Goal: Task Accomplishment & Management: Use online tool/utility

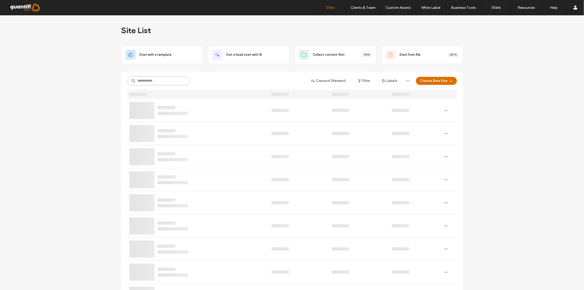
click at [141, 82] on input at bounding box center [158, 80] width 63 height 9
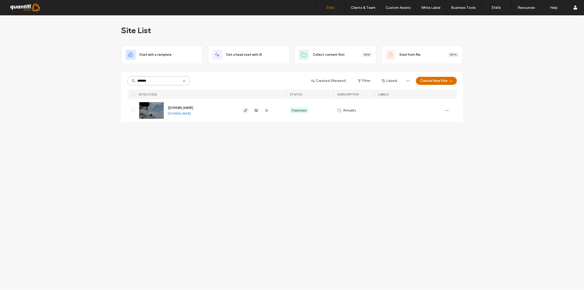
type input "*******"
click at [246, 111] on use "button" at bounding box center [245, 110] width 3 height 3
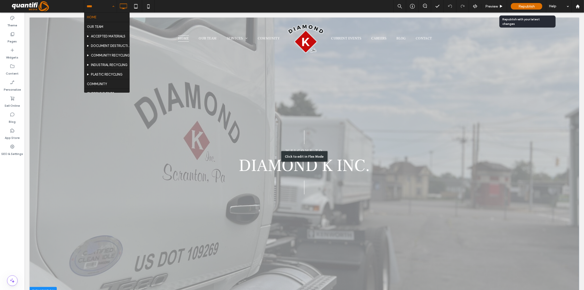
click at [321, 168] on div "Click to edit in Flex Mode" at bounding box center [304, 156] width 550 height 278
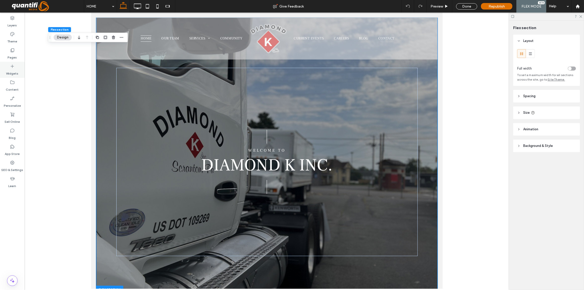
click at [16, 70] on label "Widgets" at bounding box center [12, 72] width 12 height 7
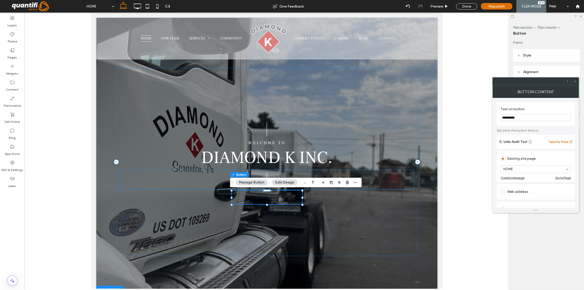
type input "**"
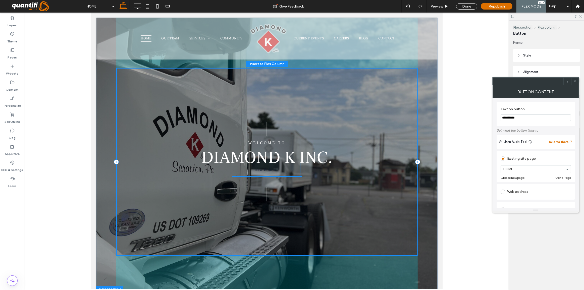
drag, startPoint x: 275, startPoint y: 198, endPoint x: 275, endPoint y: 172, distance: 26.6
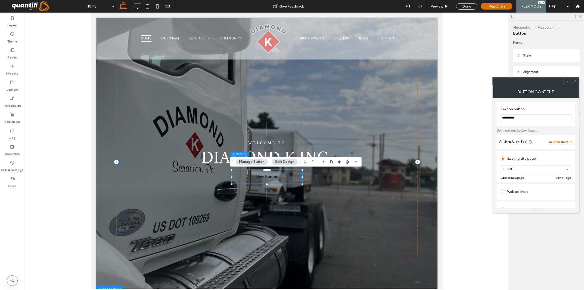
click at [253, 163] on button "Manage Button" at bounding box center [252, 162] width 32 height 6
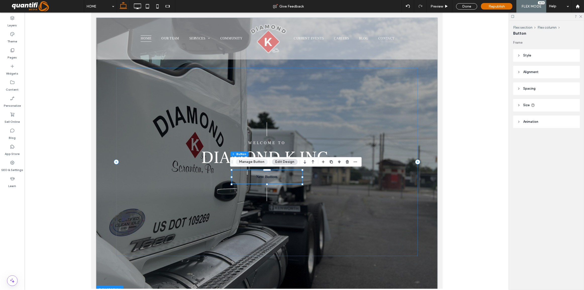
click at [262, 163] on button "Manage Button" at bounding box center [252, 162] width 32 height 6
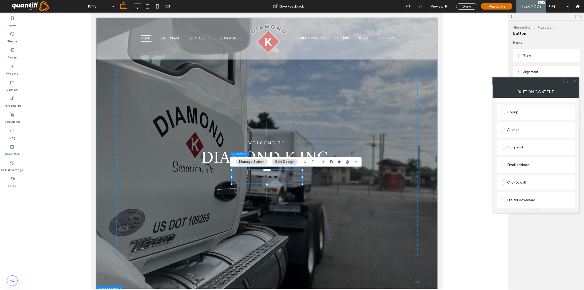
click at [510, 179] on div "Click to call" at bounding box center [536, 183] width 70 height 8
click at [574, 84] on span at bounding box center [576, 82] width 4 height 8
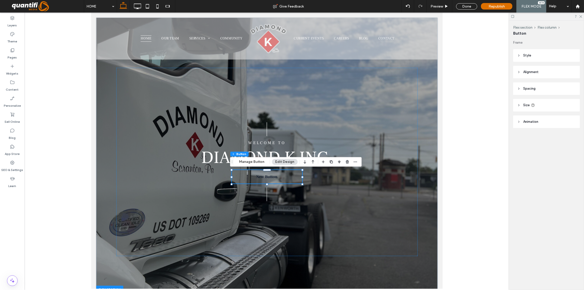
click at [526, 53] on header "Style" at bounding box center [546, 55] width 67 height 13
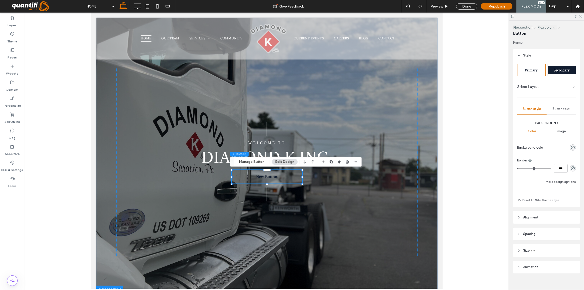
click at [557, 73] on div "Secondary" at bounding box center [562, 70] width 28 height 9
click at [570, 148] on div "rgb(18, 29, 48)" at bounding box center [573, 148] width 6 height 6
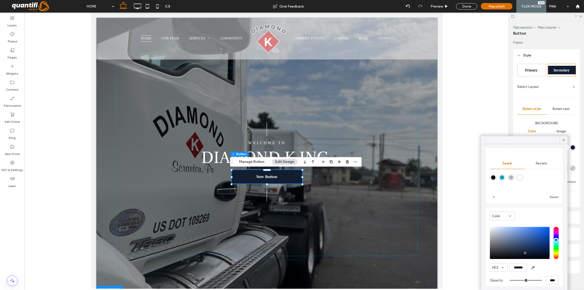
scroll to position [40, 0]
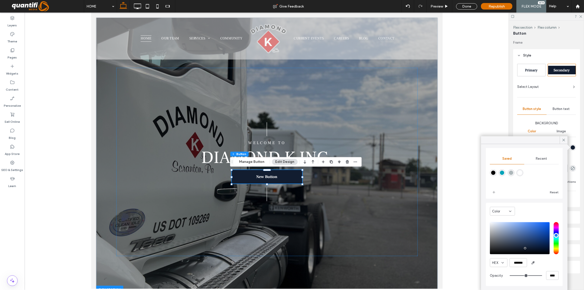
click at [549, 95] on div "Primary Secondary Select Layout Button style Button text Background Color Image…" at bounding box center [546, 133] width 59 height 139
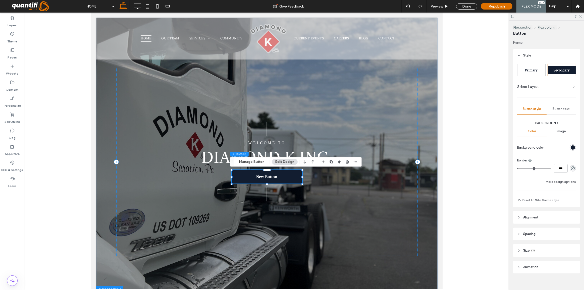
click at [266, 180] on link "New Button" at bounding box center [267, 177] width 70 height 14
type input "*"
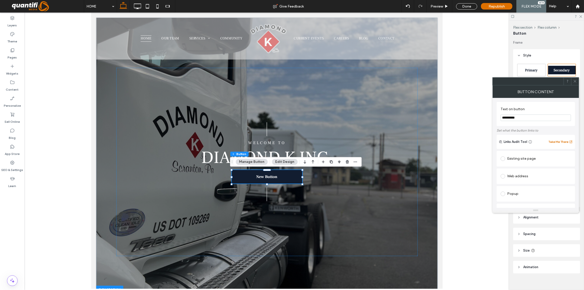
drag, startPoint x: 526, startPoint y: 120, endPoint x: 484, endPoint y: 118, distance: 42.3
click at [484, 118] on body ".wqwq-1{fill:#231f20;} .cls-1q, .cls-2q { fill-rule: evenodd; } .cls-2q { fill:…" at bounding box center [292, 145] width 584 height 290
type input "*********"
click at [575, 82] on icon at bounding box center [576, 81] width 4 height 4
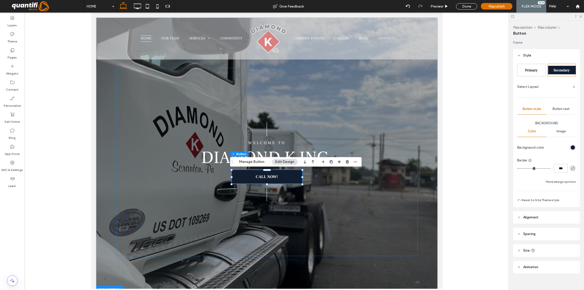
click at [443, 175] on div at bounding box center [267, 151] width 485 height 276
click at [347, 261] on div "| CALL NOW! | Welcome to diamond k inc." at bounding box center [267, 155] width 302 height 276
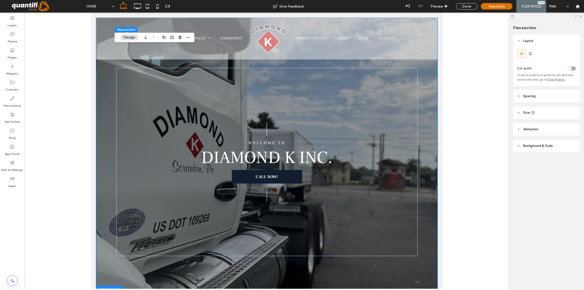
click at [333, 261] on div "| CALL NOW! | Welcome to diamond k inc." at bounding box center [267, 155] width 302 height 276
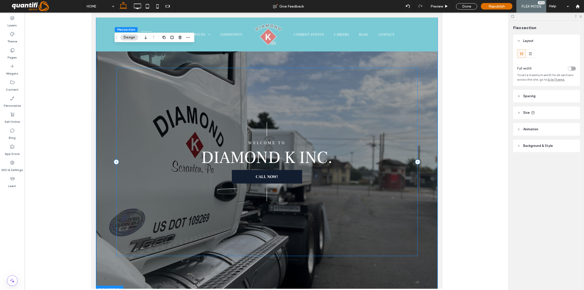
scroll to position [0, 0]
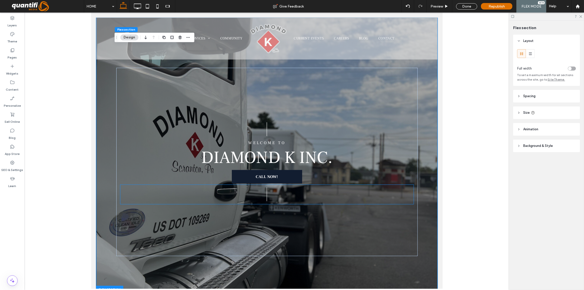
click at [281, 184] on div "| CALL NOW! | Welcome to diamond k inc." at bounding box center [267, 162] width 302 height 188
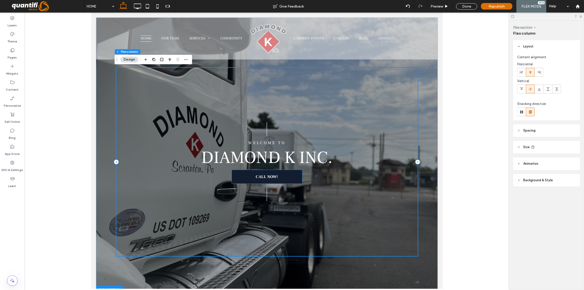
click at [280, 180] on link "CALL NOW!" at bounding box center [267, 177] width 70 height 14
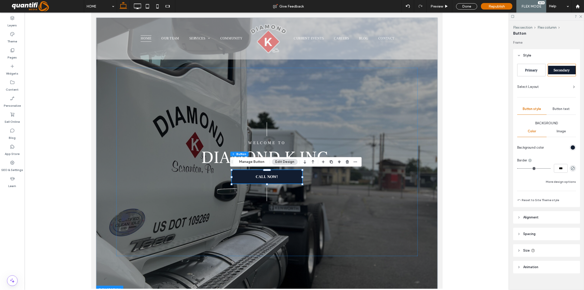
click at [571, 148] on div "rgb(18, 29, 48)" at bounding box center [573, 148] width 4 height 4
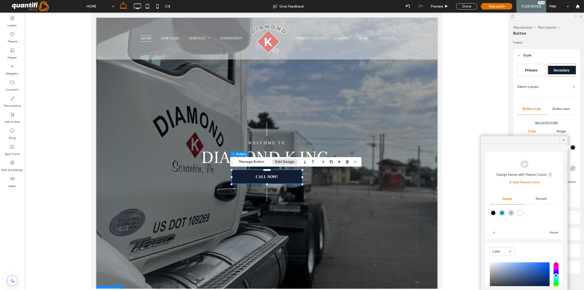
click at [504, 212] on div "rgba(0,163,185,1)" at bounding box center [502, 213] width 4 height 4
type input "*"
type input "*******"
type input "*"
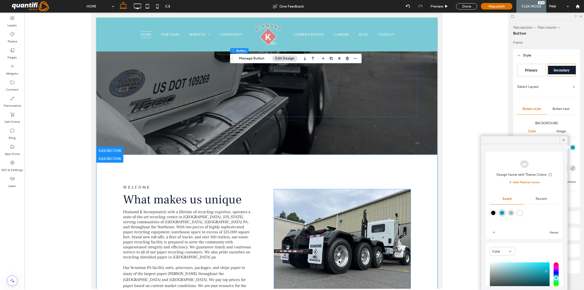
scroll to position [59, 0]
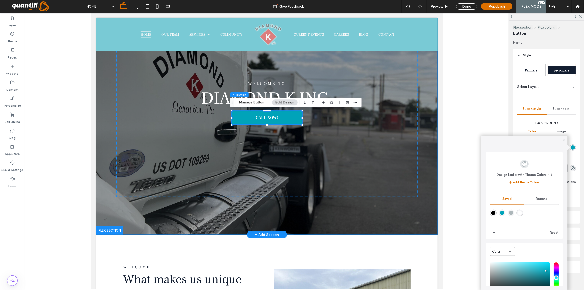
click at [303, 222] on div "| CALL NOW! | Welcome to diamond k inc." at bounding box center [267, 96] width 302 height 276
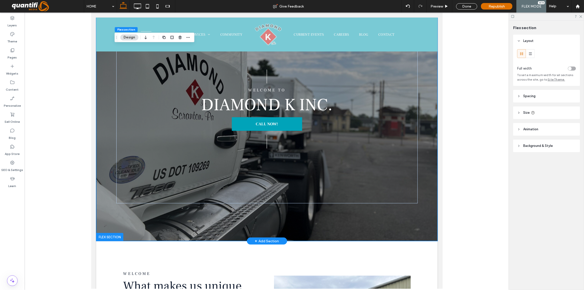
scroll to position [0, 0]
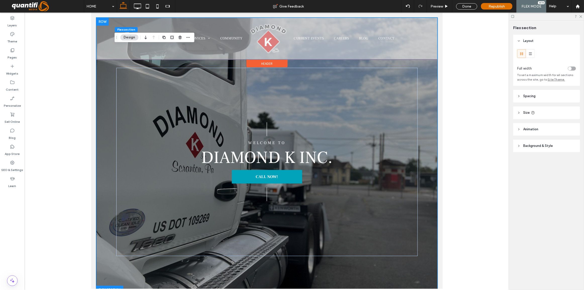
click at [376, 44] on div "Double click to exit Flex Mode" at bounding box center [267, 38] width 342 height 42
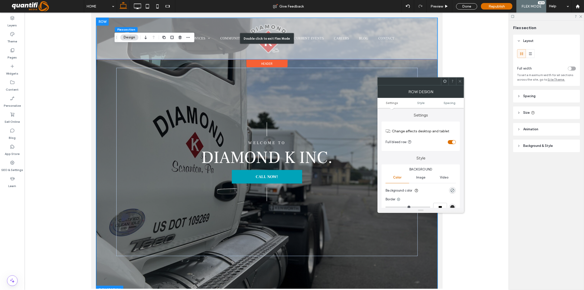
click at [376, 44] on div "Double click to exit Flex Mode" at bounding box center [267, 38] width 342 height 42
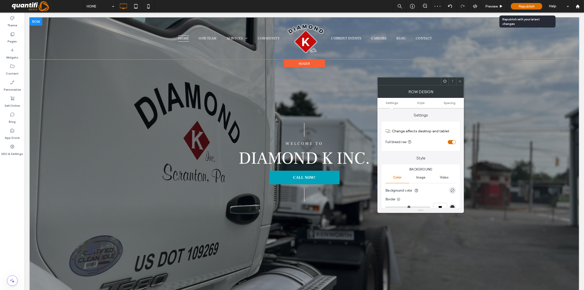
click at [521, 6] on span "Republish" at bounding box center [527, 6] width 16 height 4
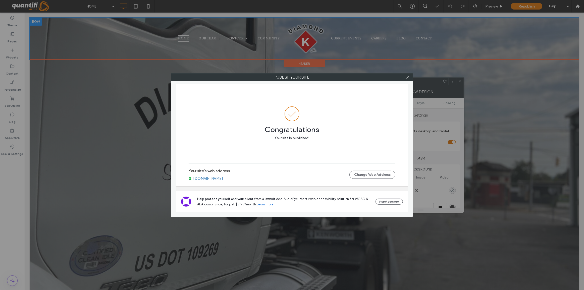
click at [402, 80] on label "Publish your site" at bounding box center [292, 78] width 242 height 8
click at [405, 78] on div at bounding box center [408, 78] width 8 height 8
click at [407, 77] on icon at bounding box center [408, 77] width 4 height 4
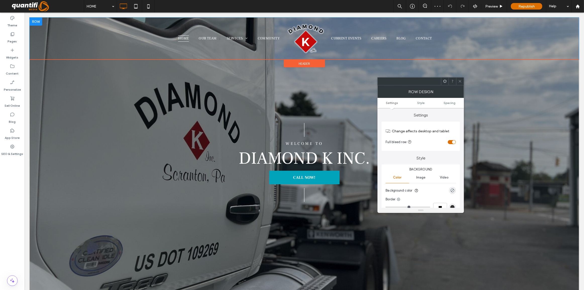
click at [460, 81] on icon at bounding box center [460, 81] width 4 height 4
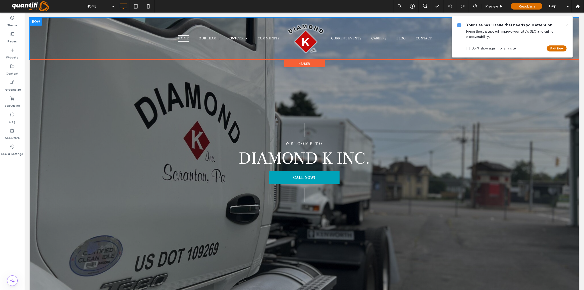
click at [568, 25] on icon at bounding box center [567, 25] width 4 height 4
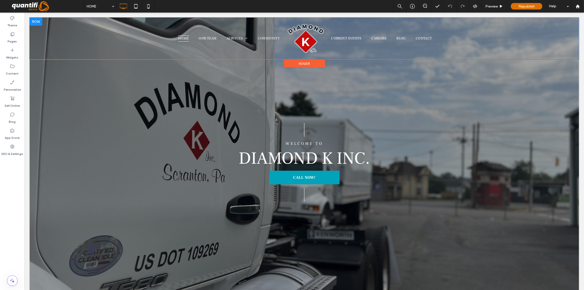
click at [15, 7] on span at bounding box center [44, 6] width 80 height 10
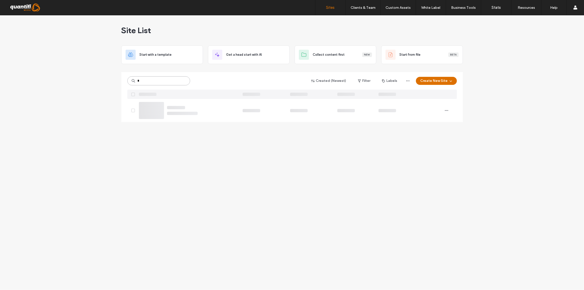
type input "*"
type input "*******"
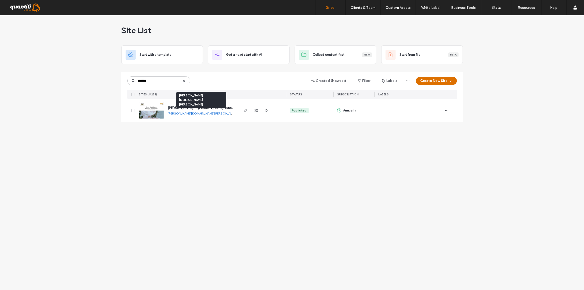
click at [187, 114] on link "[PERSON_NAME][DOMAIN_NAME][PERSON_NAME]" at bounding box center [203, 114] width 70 height 4
